Goal: Task Accomplishment & Management: Manage account settings

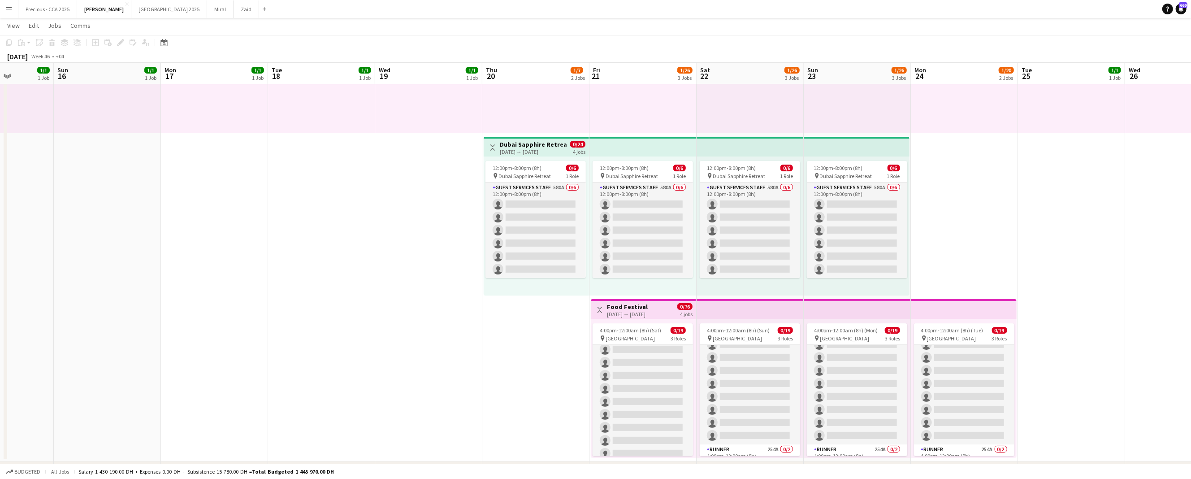
scroll to position [17, 0]
click at [639, 313] on div "[DATE] → [DATE]" at bounding box center [627, 314] width 41 height 7
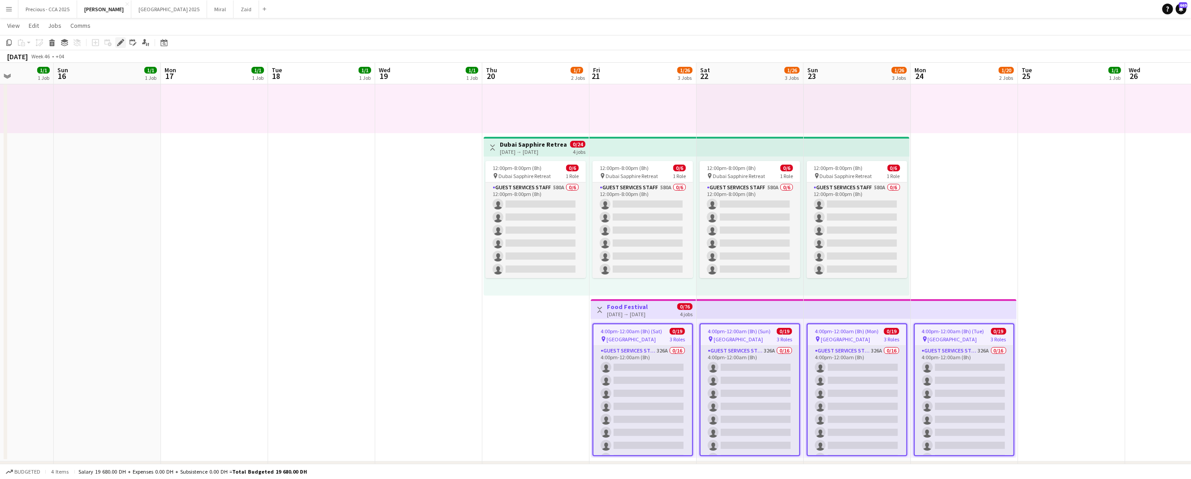
click at [125, 42] on div "Edit" at bounding box center [120, 42] width 11 height 11
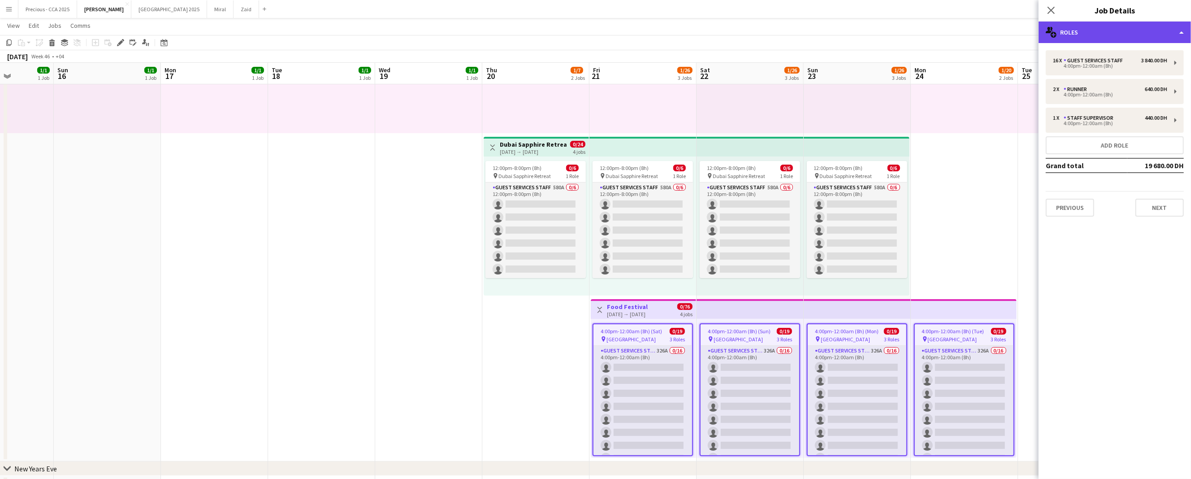
click at [1108, 32] on div "multiple-users-add Roles" at bounding box center [1114, 33] width 152 height 22
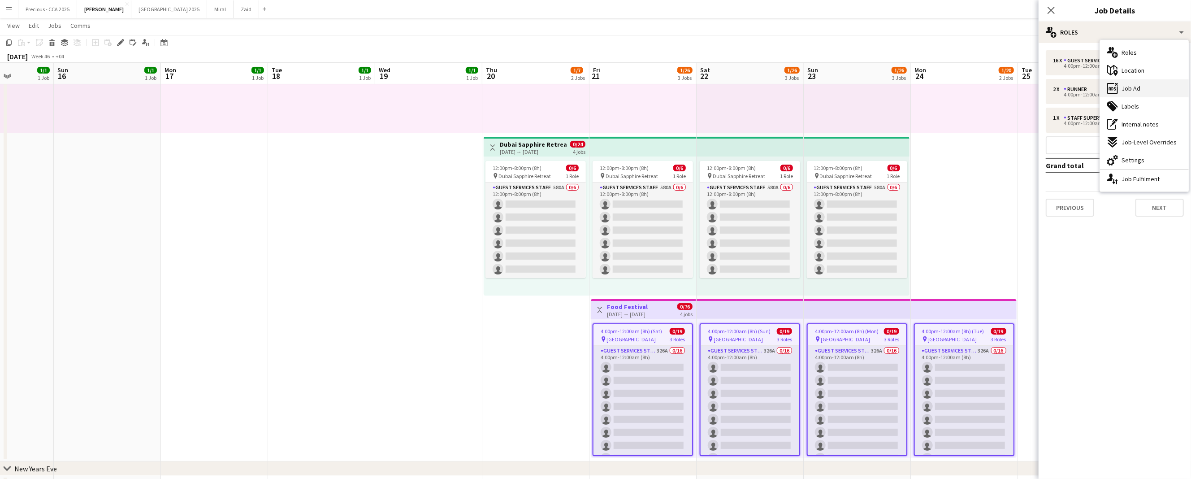
click at [1128, 88] on span "Job Ad" at bounding box center [1130, 88] width 19 height 8
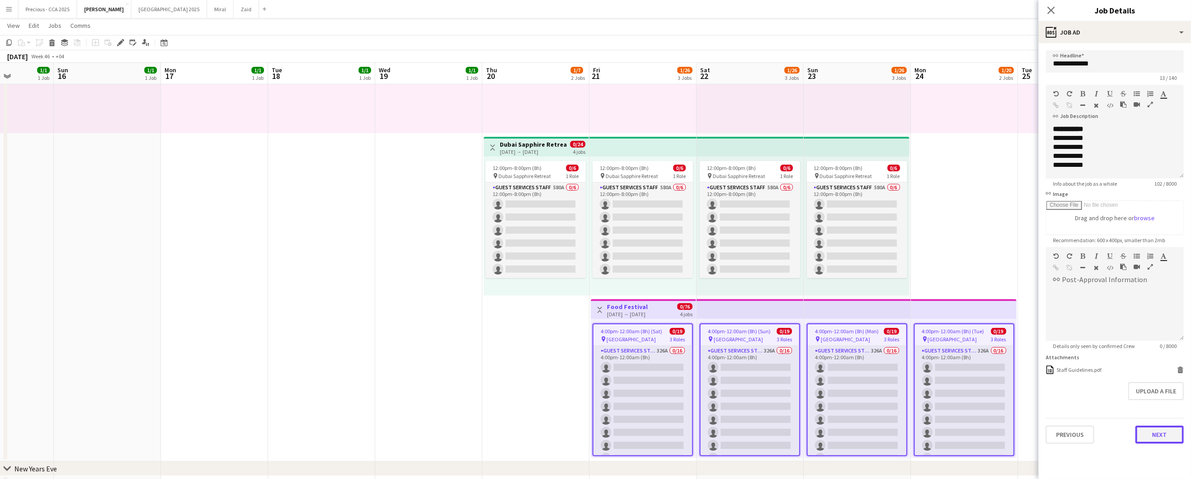
click at [1151, 429] on button "Next" at bounding box center [1159, 434] width 48 height 18
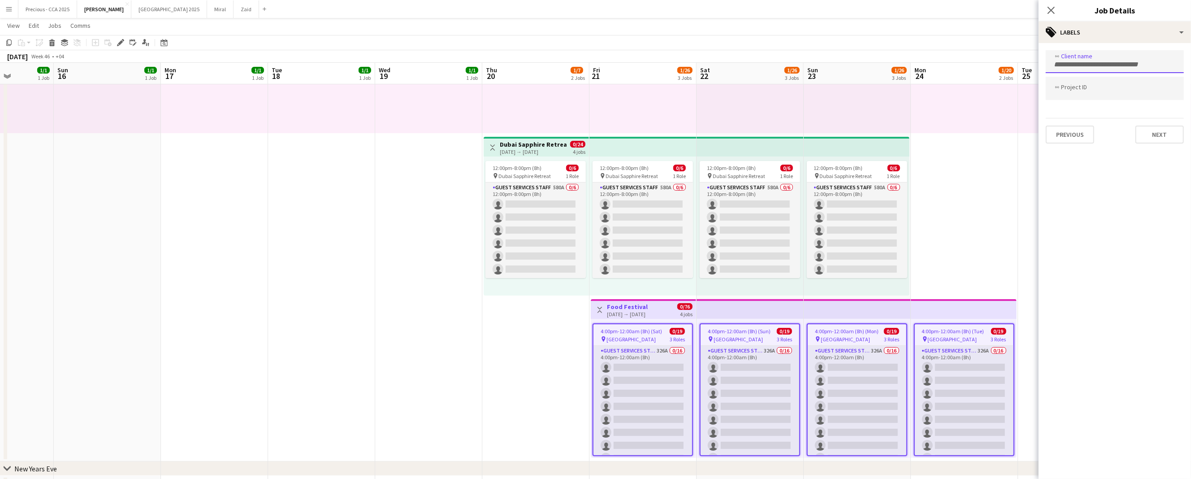
click at [1098, 69] on div at bounding box center [1115, 61] width 138 height 23
type input "**********"
click at [1165, 129] on button "Next" at bounding box center [1159, 134] width 48 height 18
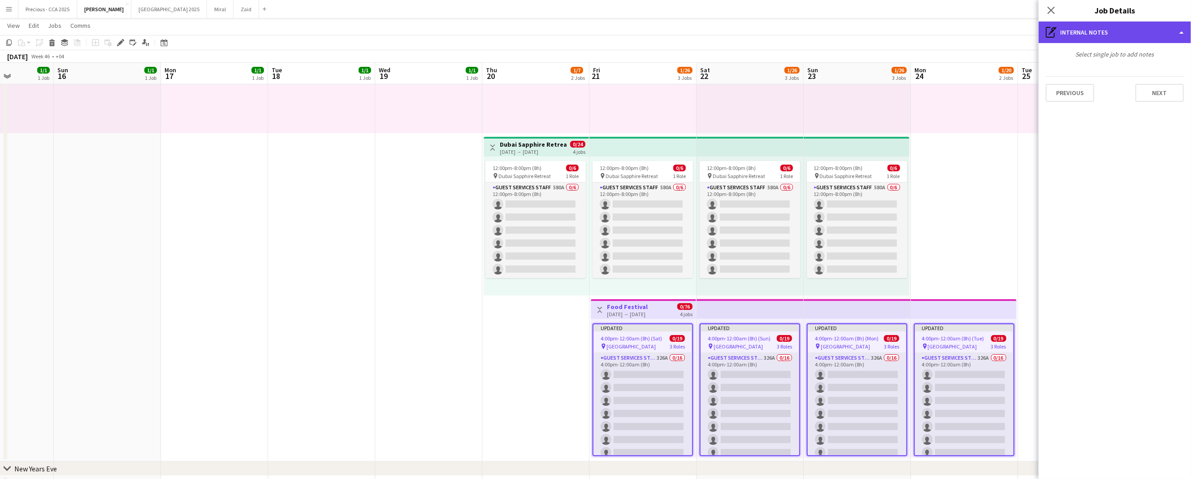
click at [1050, 22] on div "pen-write Internal notes" at bounding box center [1114, 33] width 152 height 22
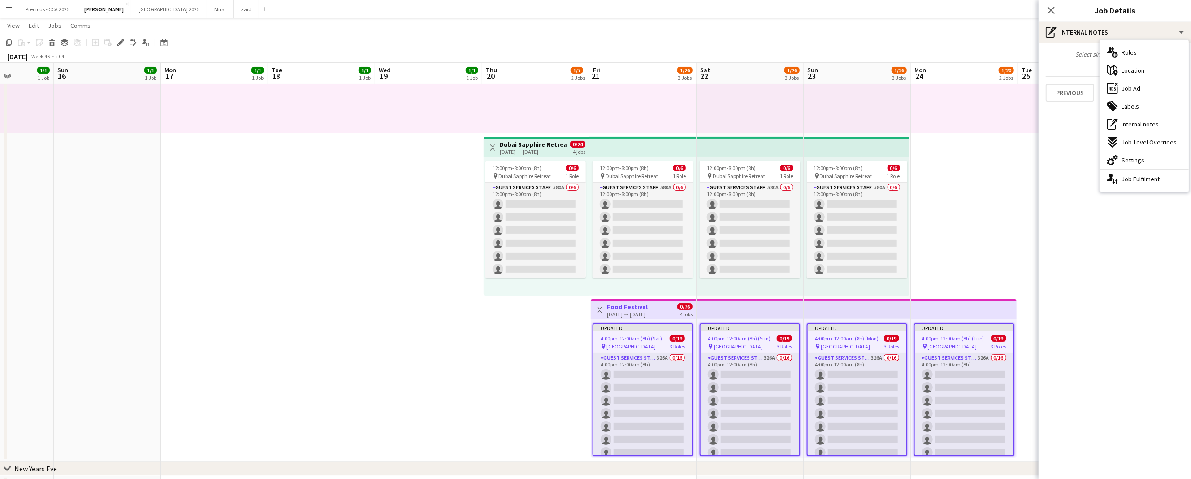
click at [1027, 21] on app-page-menu "View Day view expanded Day view collapsed Month view Date picker Jump to [DATE]…" at bounding box center [595, 26] width 1191 height 17
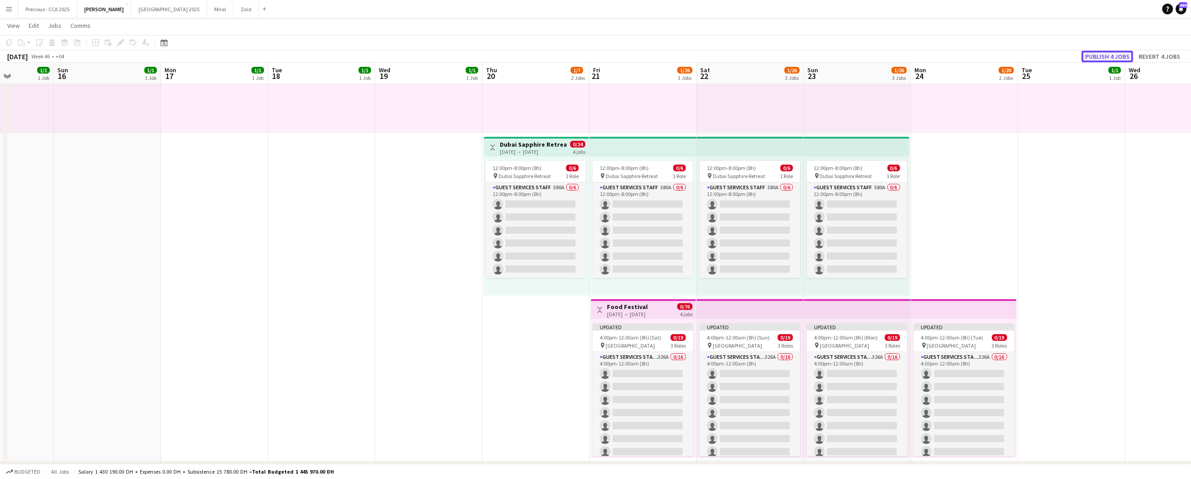
click at [1114, 55] on button "Publish 4 jobs" at bounding box center [1107, 57] width 52 height 12
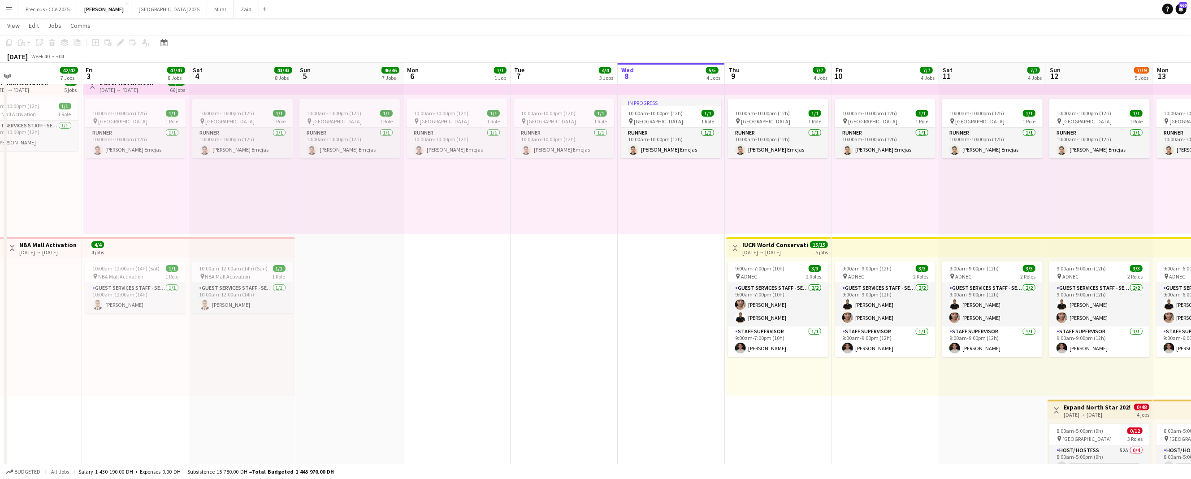
scroll to position [0, 181]
